Goal: Check status: Check status

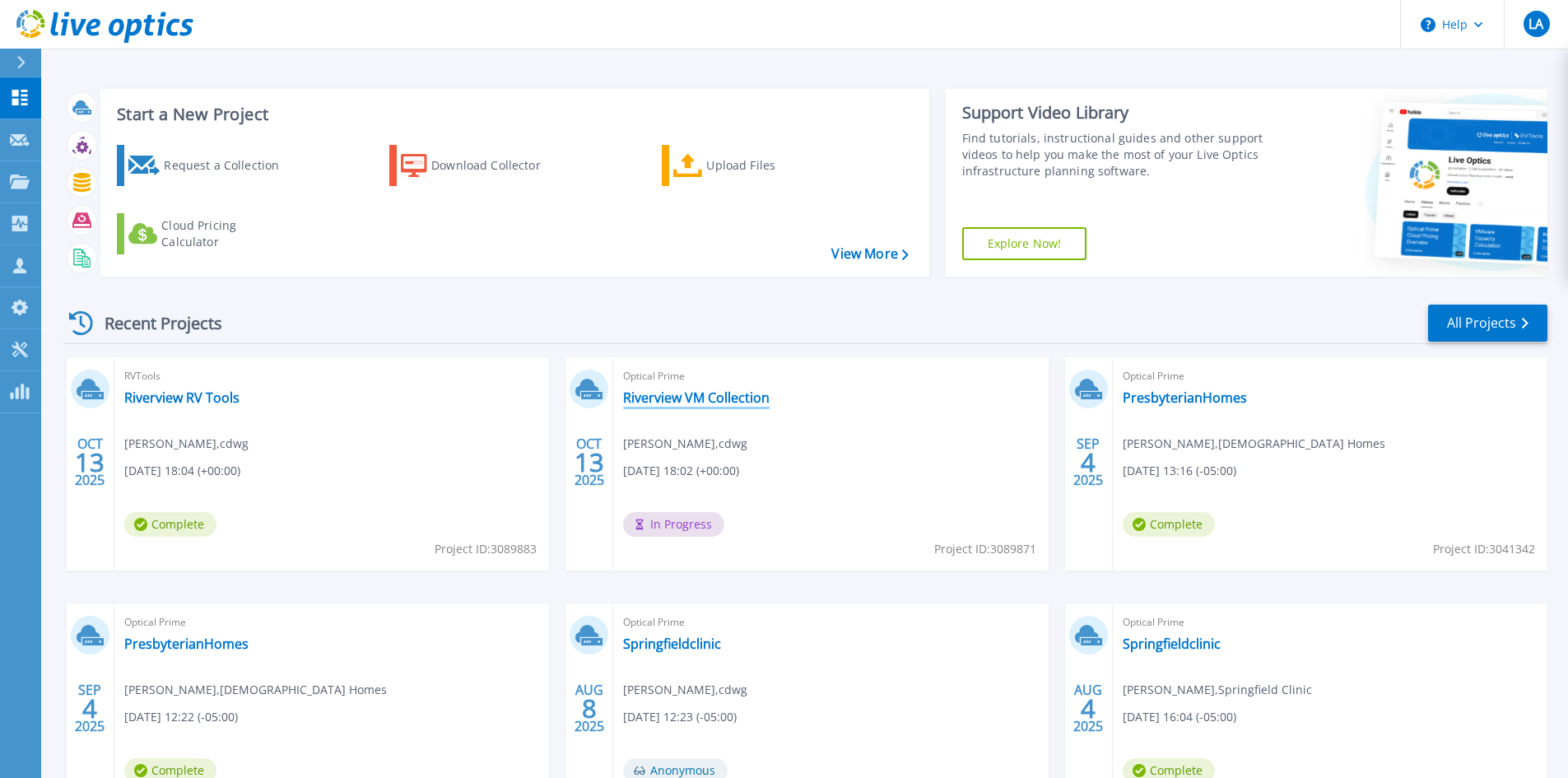
click at [652, 399] on link "Riverview VM Collection" at bounding box center [696, 398] width 146 height 17
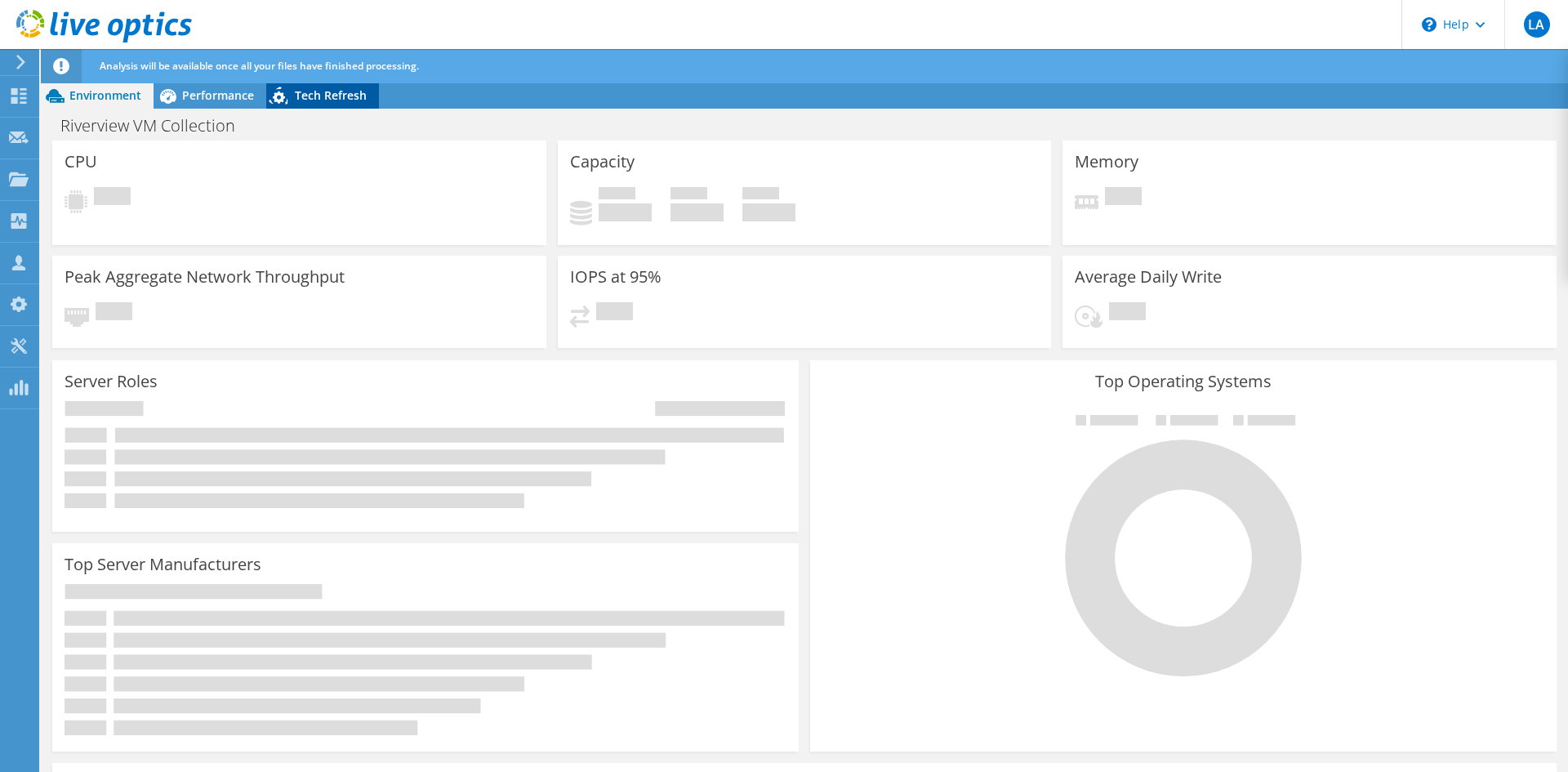
click at [333, 91] on span "Tech Refresh" at bounding box center [331, 95] width 72 height 16
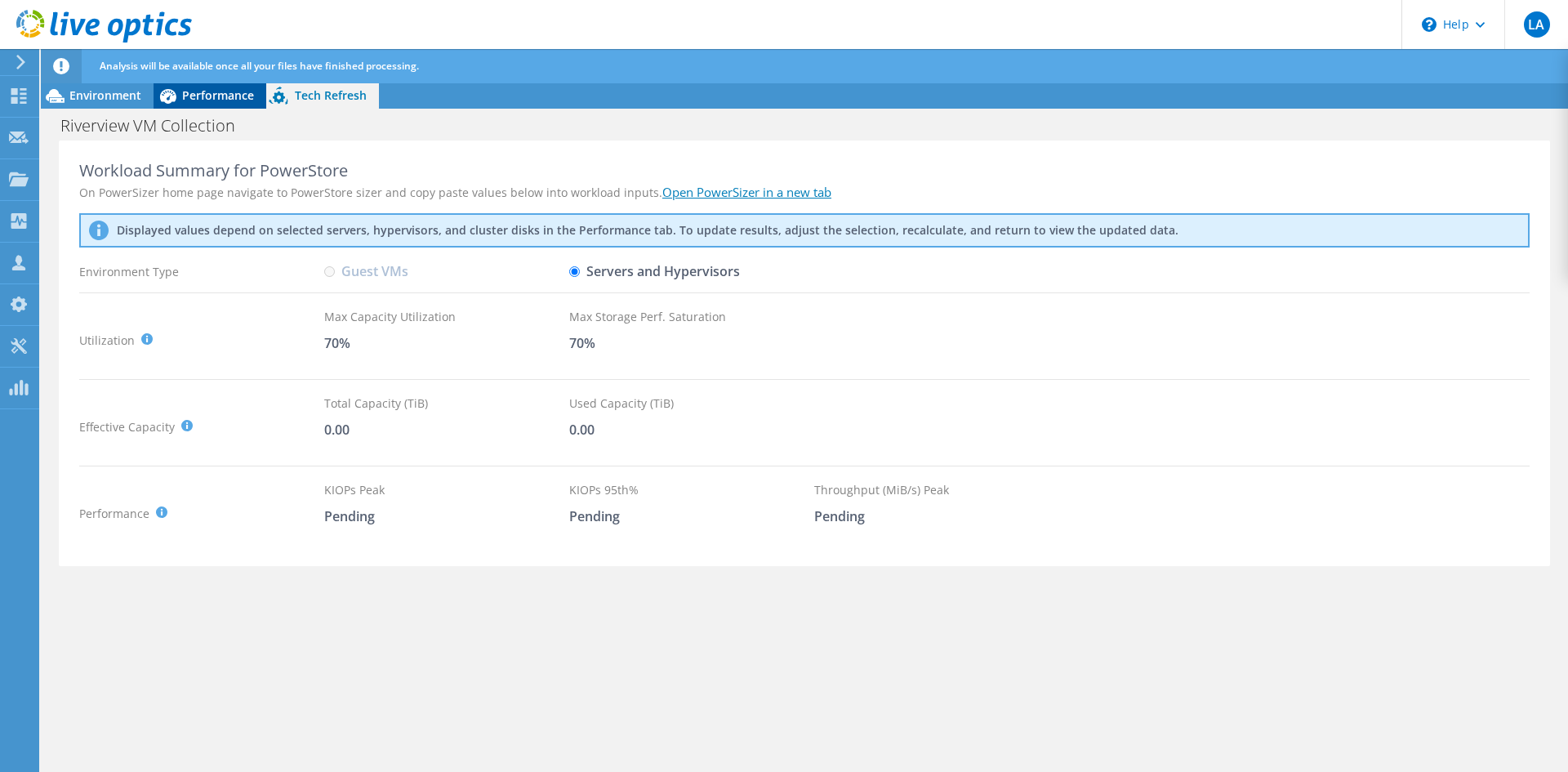
click at [186, 96] on span "Performance" at bounding box center [218, 95] width 72 height 16
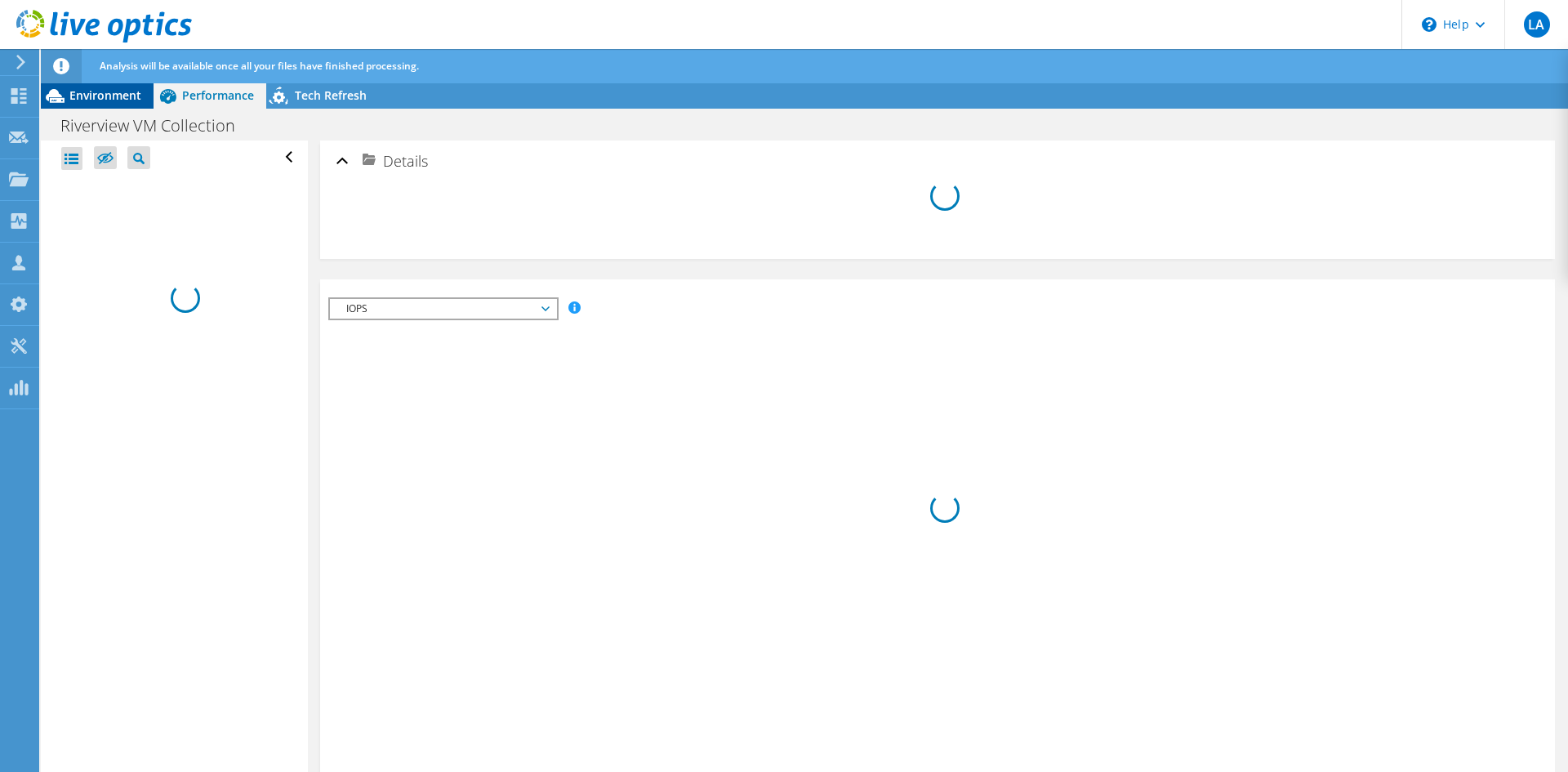
click at [124, 102] on span "Environment" at bounding box center [105, 95] width 72 height 16
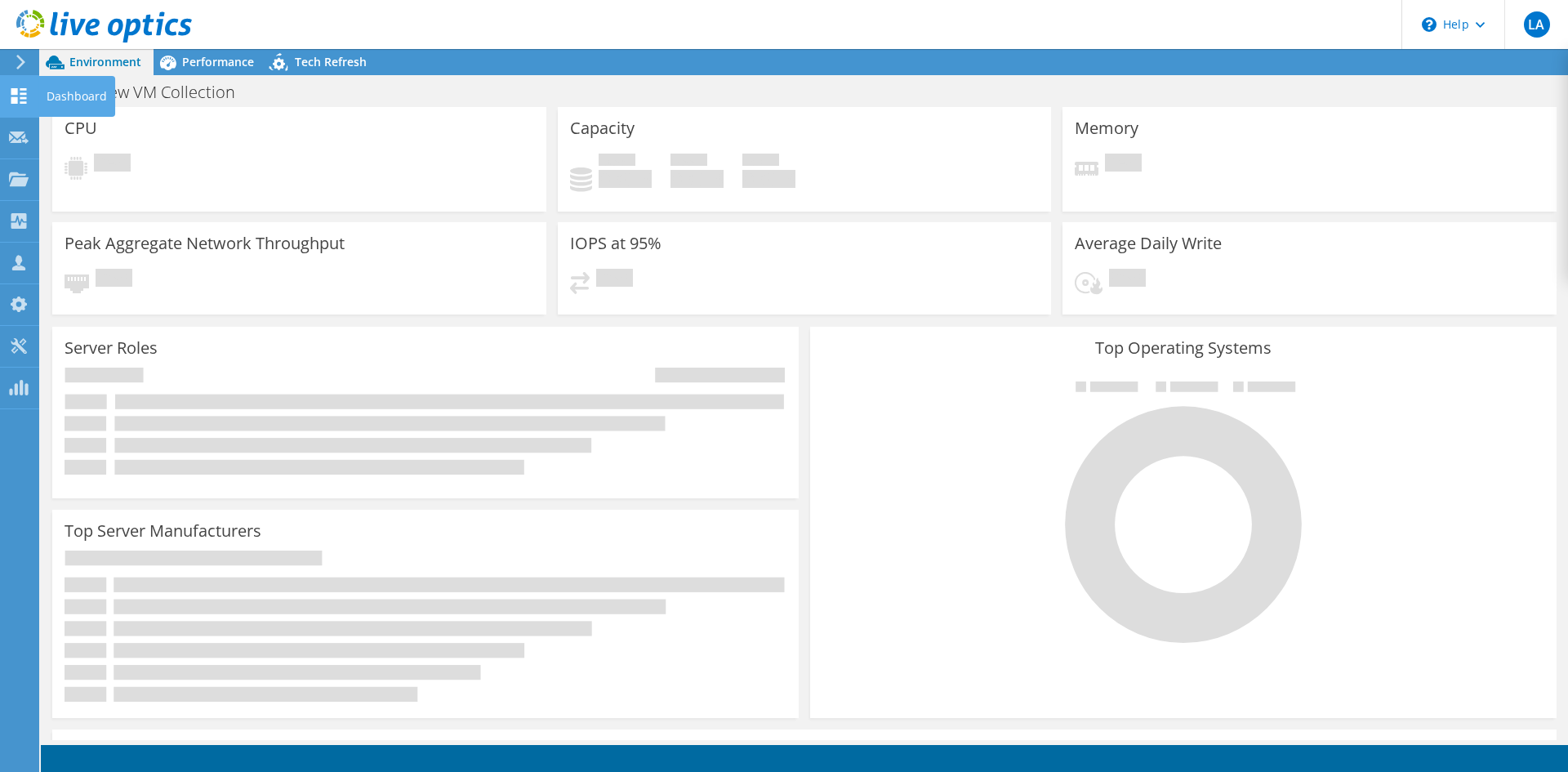
click at [77, 96] on div "Dashboard" at bounding box center [76, 97] width 76 height 40
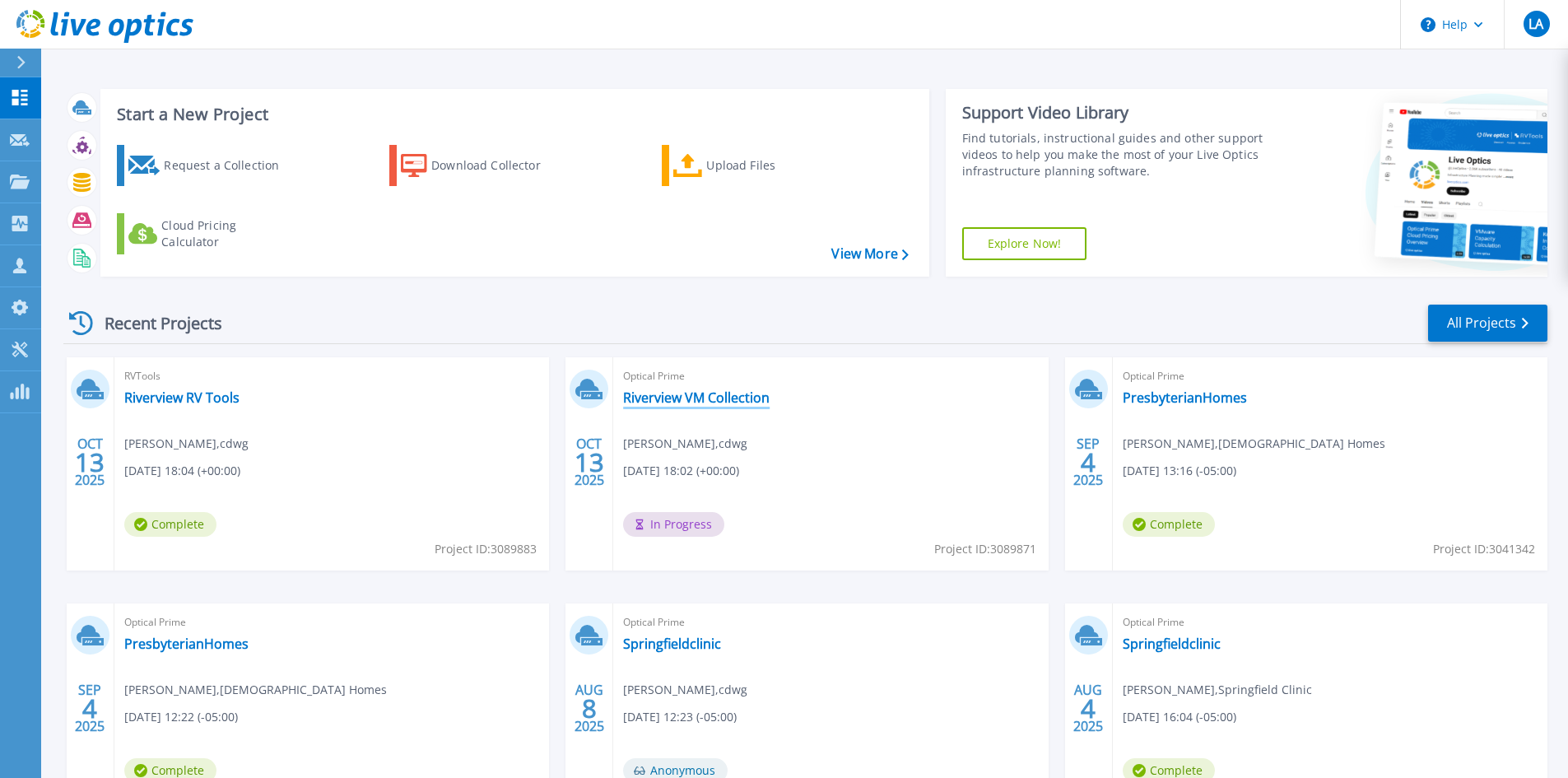
click at [678, 389] on link "Riverview VM Collection" at bounding box center [696, 398] width 146 height 17
click at [869, 405] on div "Optical Prime Riverview VM Collection LOGAN AYERS , cdwg 10/13/2025, 18:02 (+00…" at bounding box center [830, 464] width 435 height 213
